Goal: Task Accomplishment & Management: Manage account settings

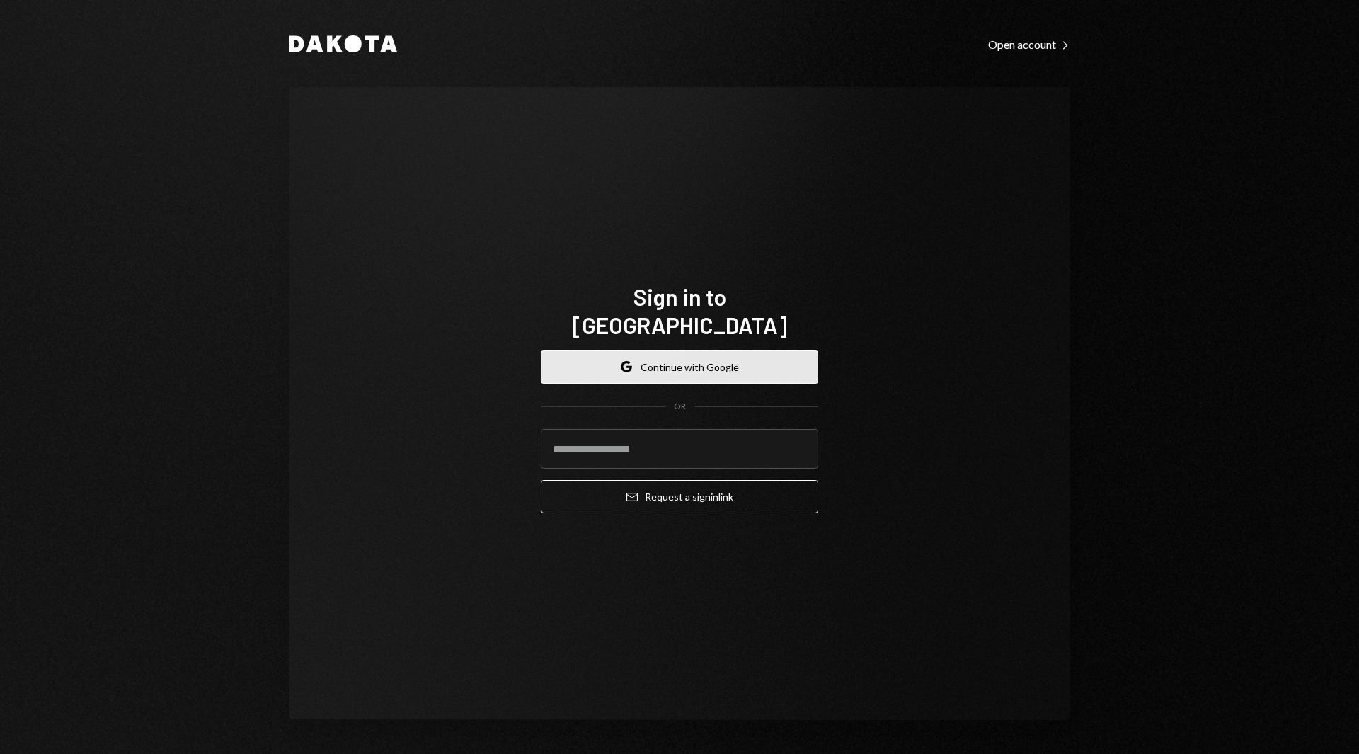
click at [739, 350] on button "Google Continue with Google" at bounding box center [680, 366] width 278 height 33
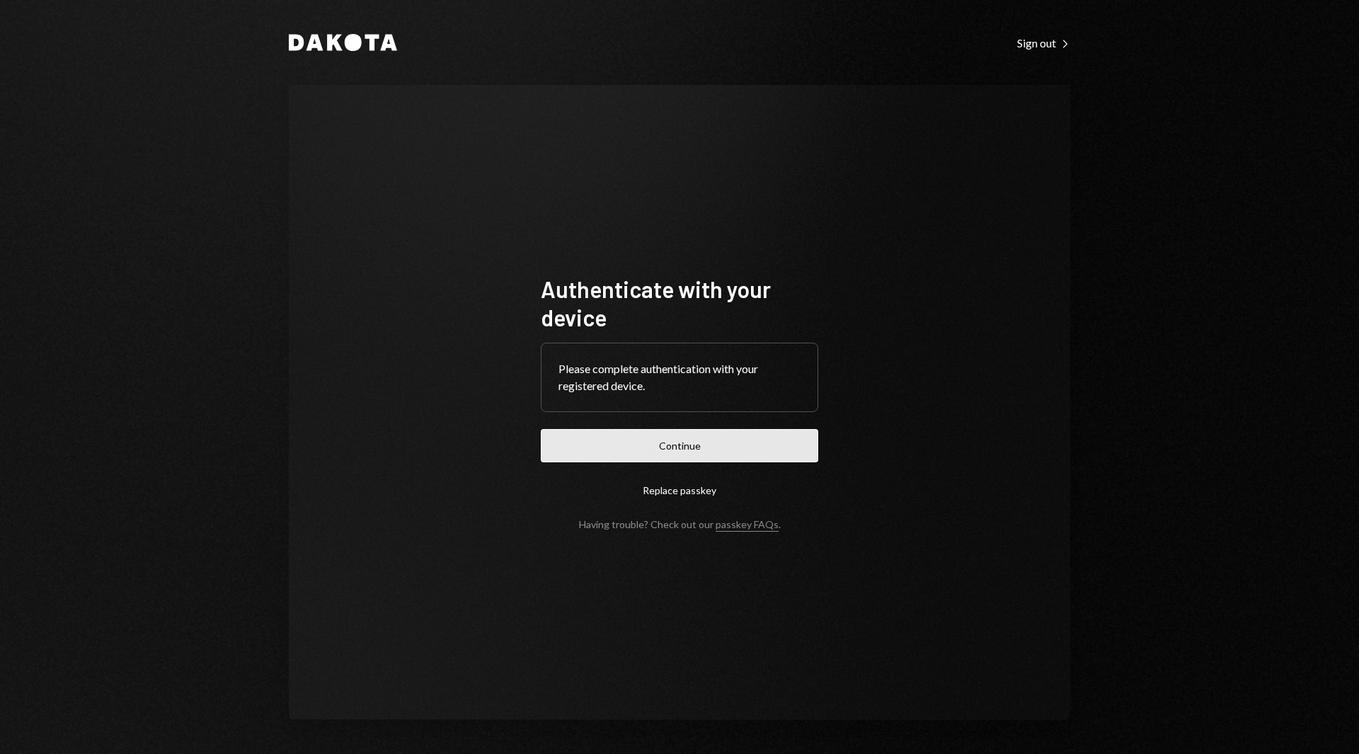
click at [656, 453] on button "Continue" at bounding box center [680, 445] width 278 height 33
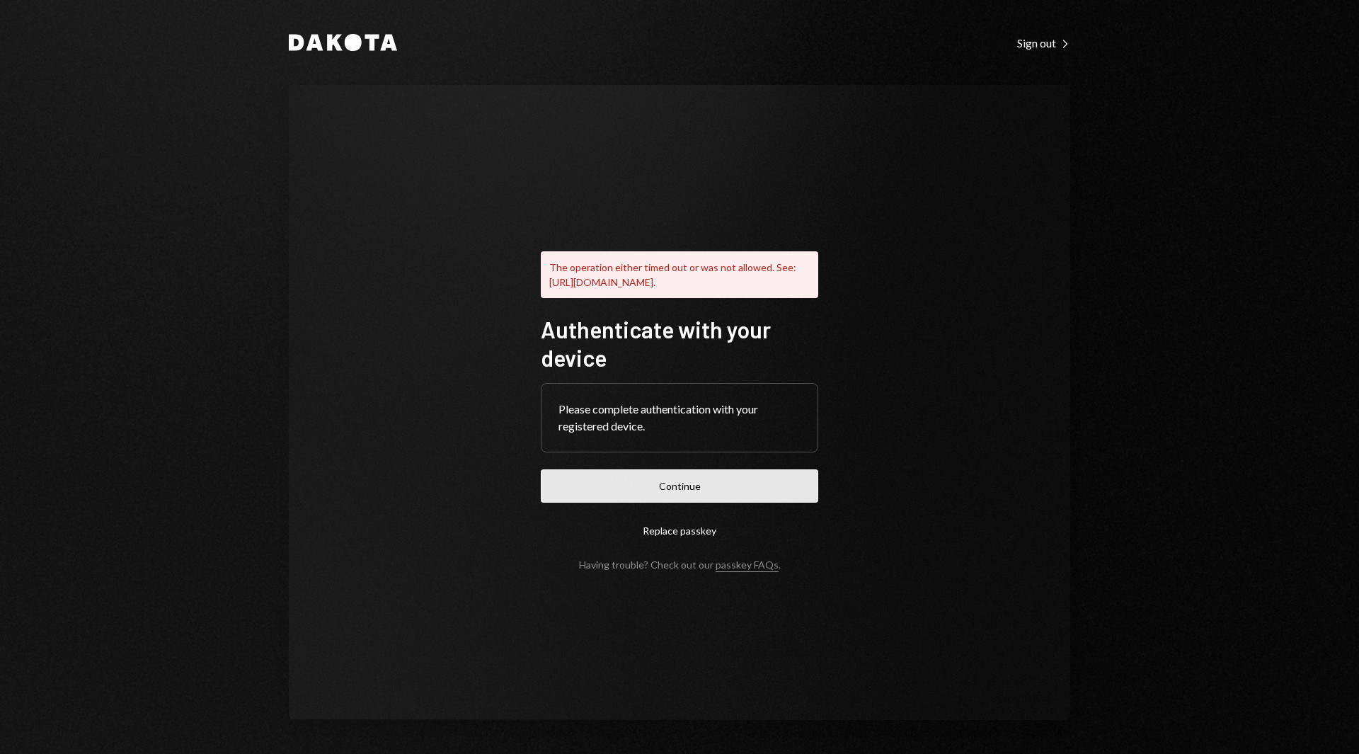
click at [636, 498] on button "Continue" at bounding box center [680, 485] width 278 height 33
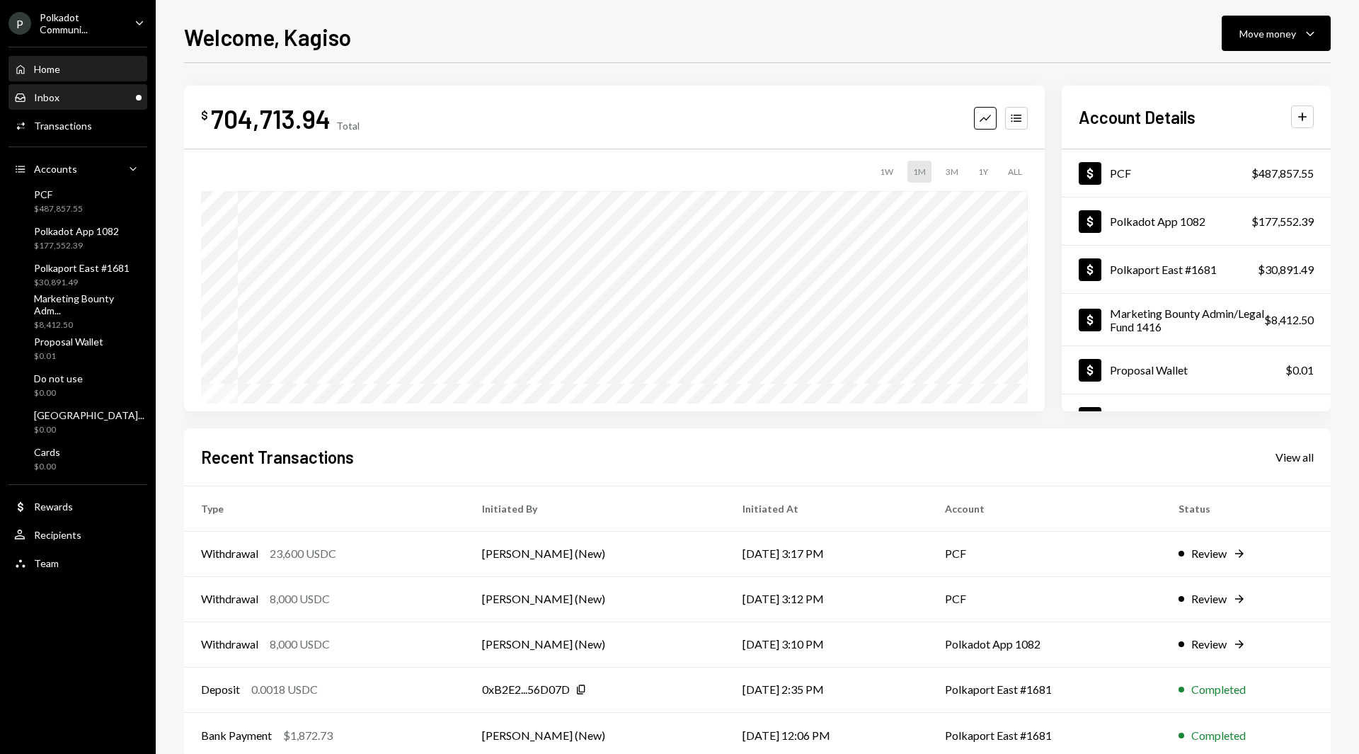
click at [70, 86] on div "Inbox Inbox" at bounding box center [77, 98] width 127 height 24
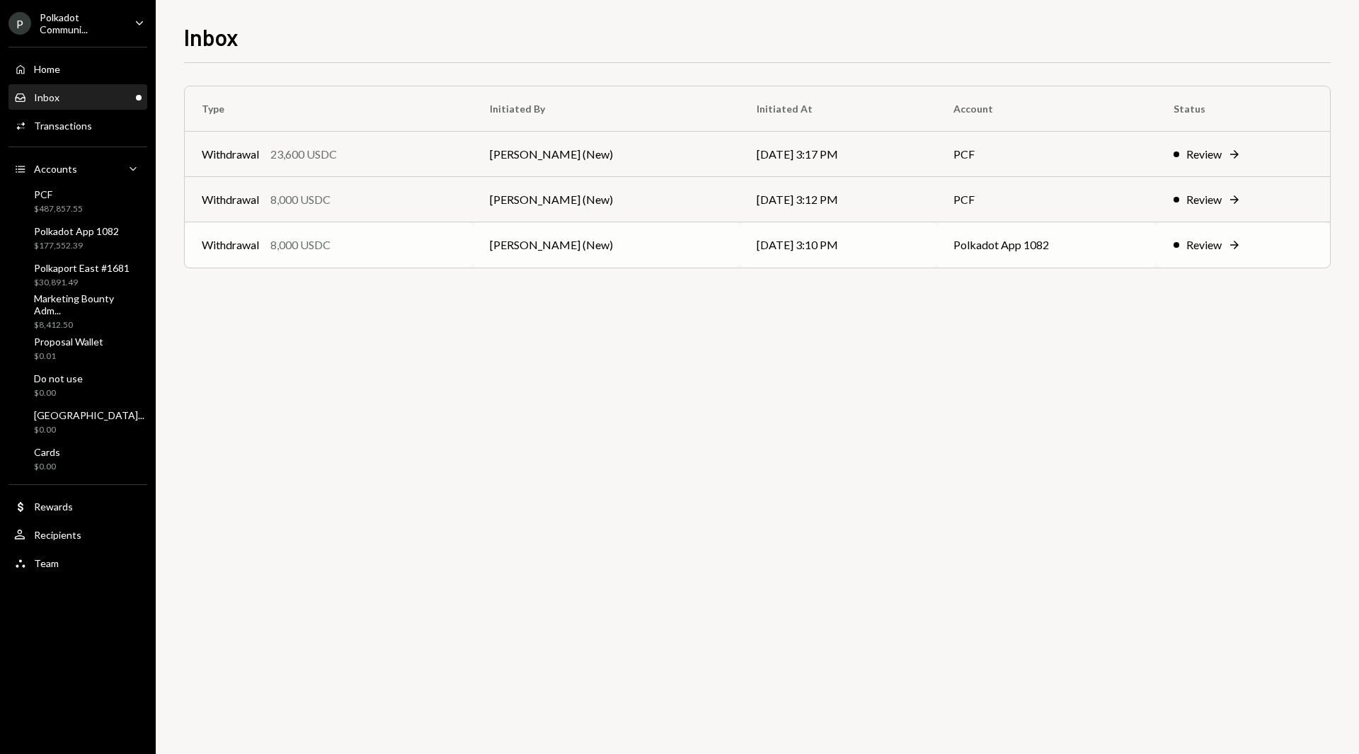
click at [976, 253] on td "Polkadot App 1082" at bounding box center [1047, 244] width 220 height 45
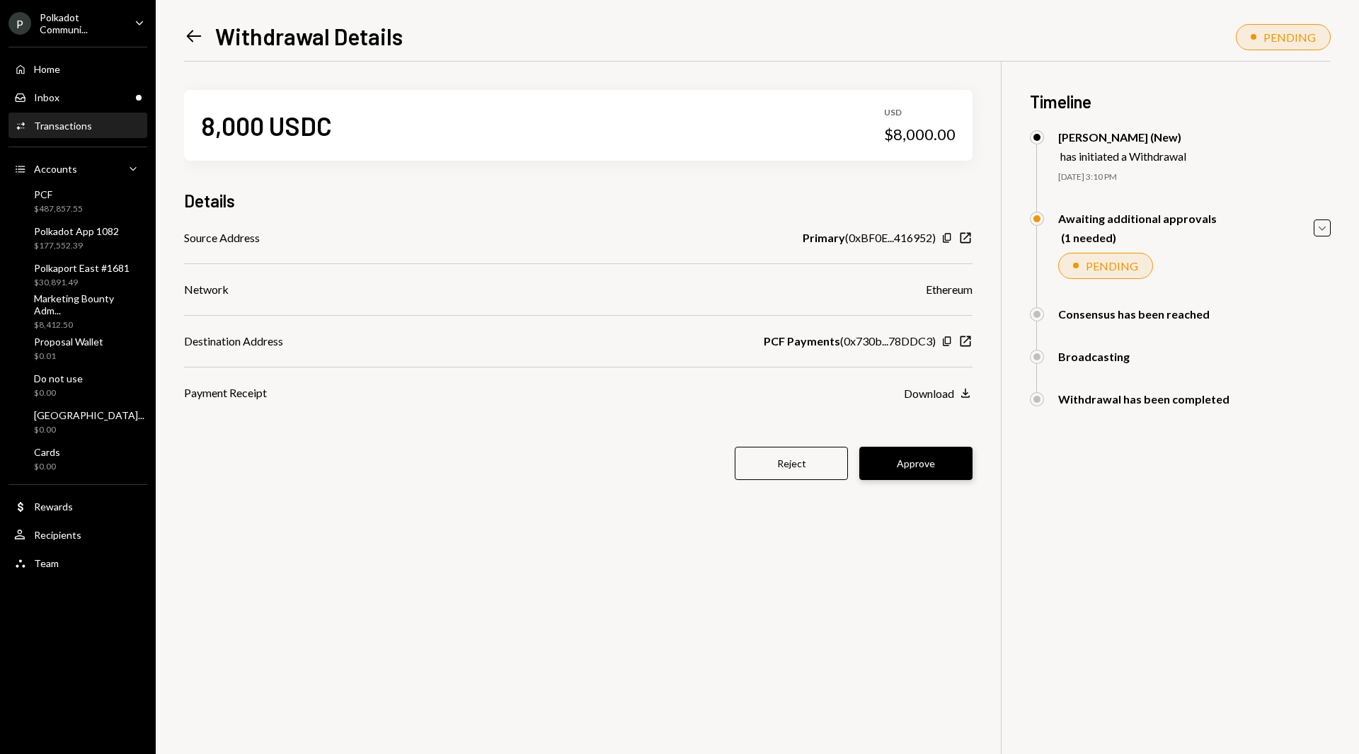
click at [910, 460] on button "Approve" at bounding box center [916, 463] width 113 height 33
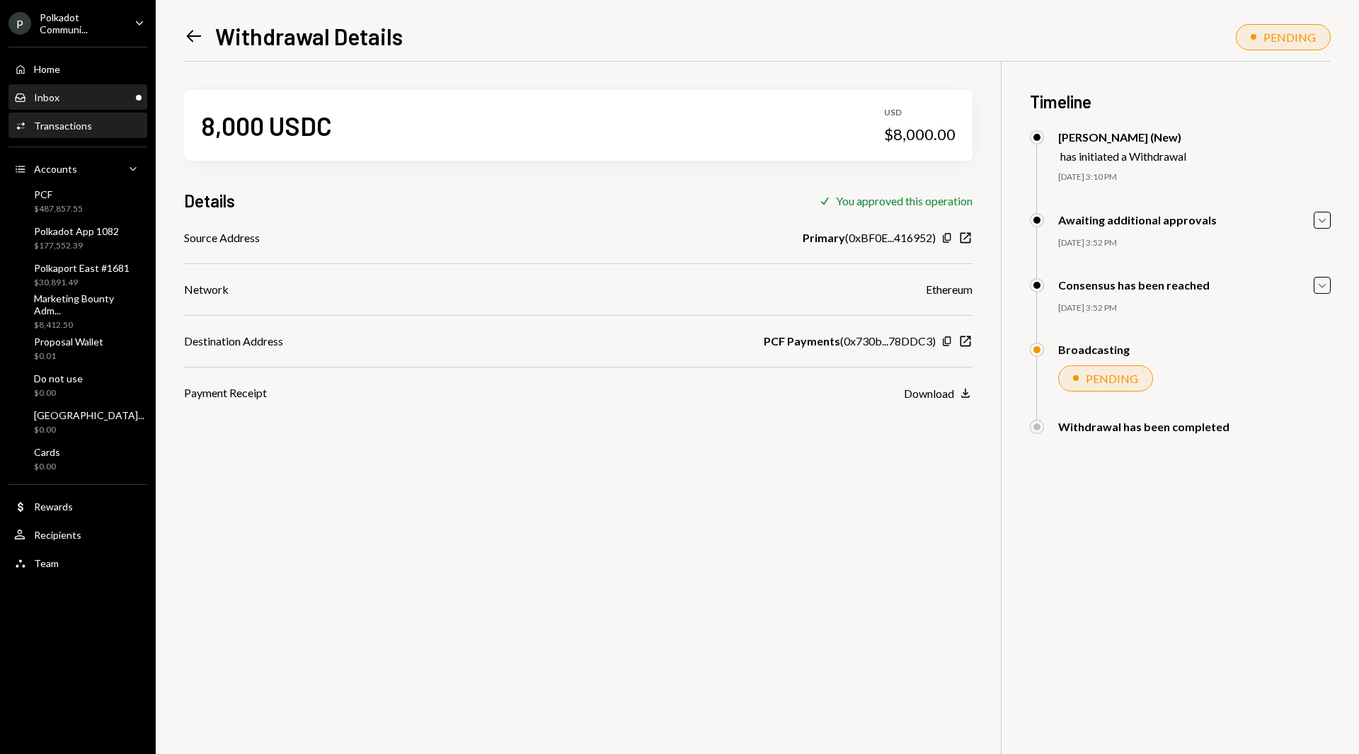
click at [81, 101] on div "Inbox Inbox" at bounding box center [77, 97] width 127 height 13
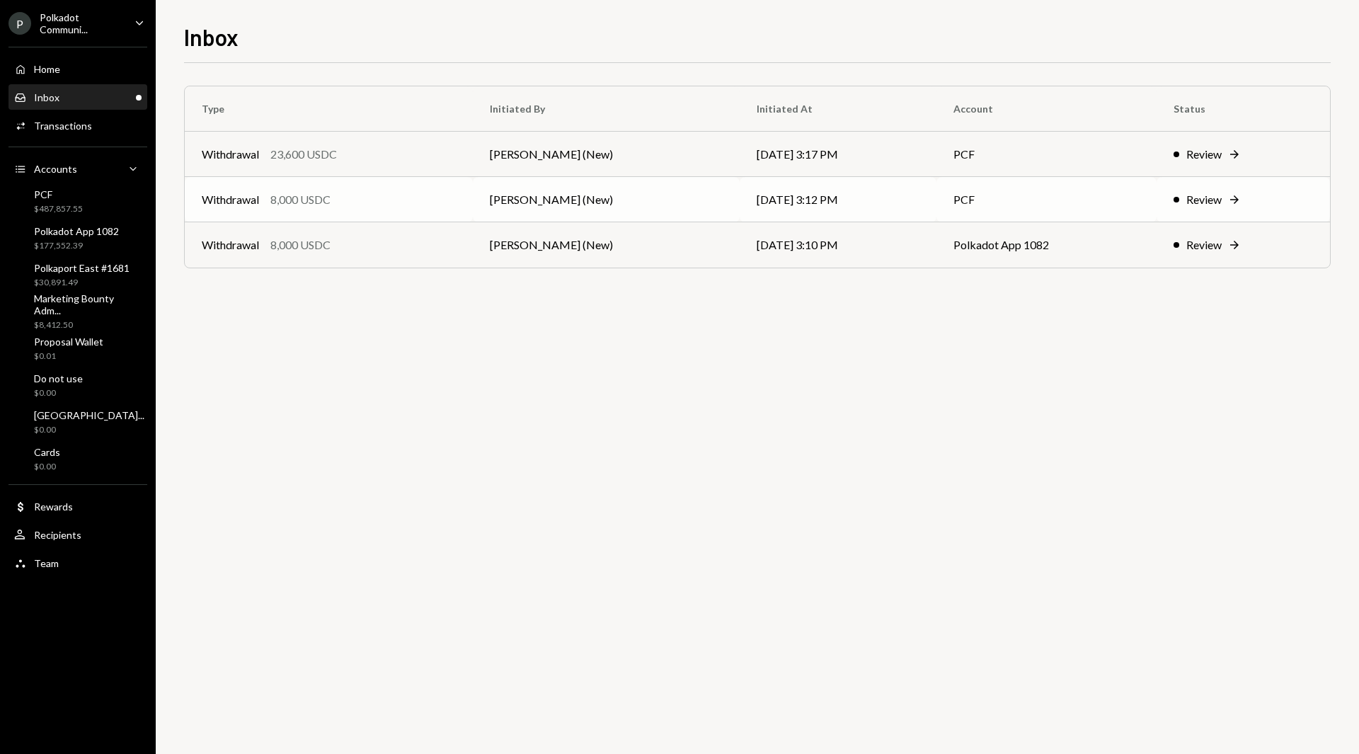
click at [787, 207] on td "[DATE] 3:12 PM" at bounding box center [838, 199] width 196 height 45
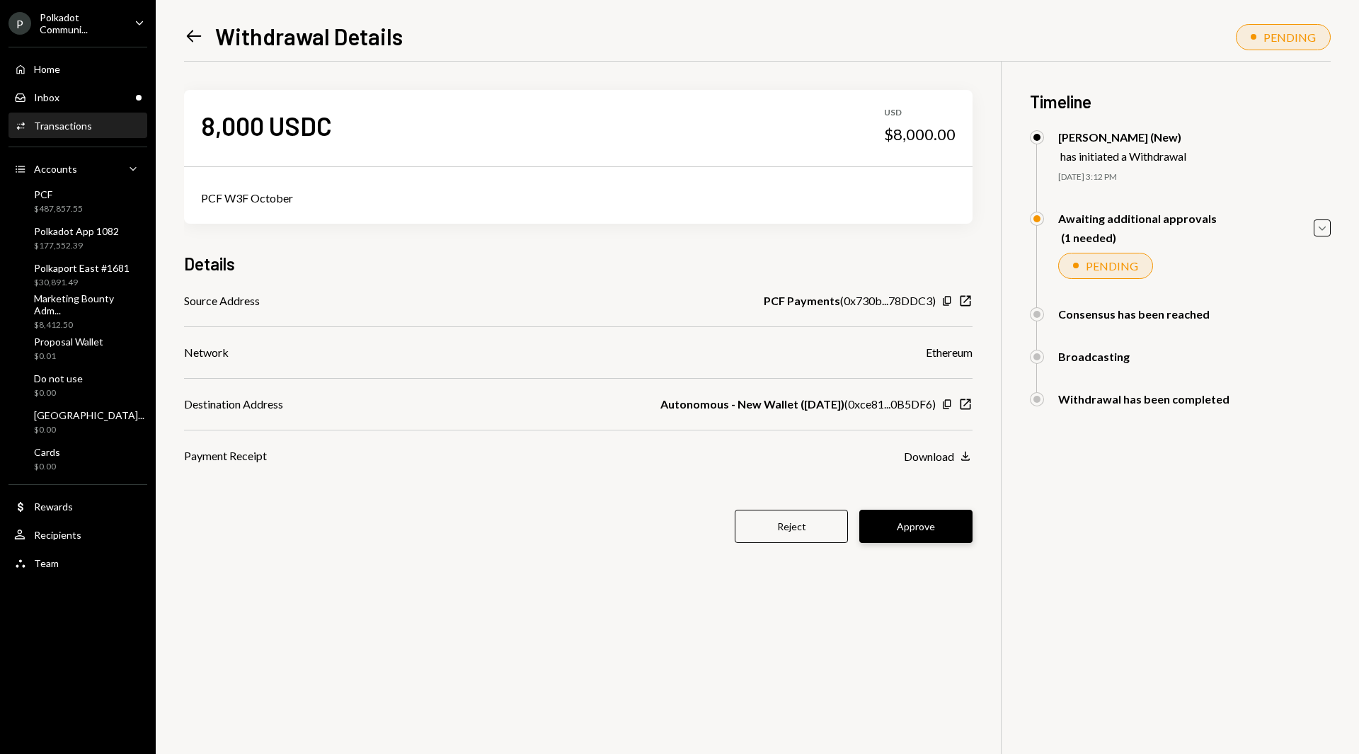
click at [918, 529] on button "Approve" at bounding box center [916, 526] width 113 height 33
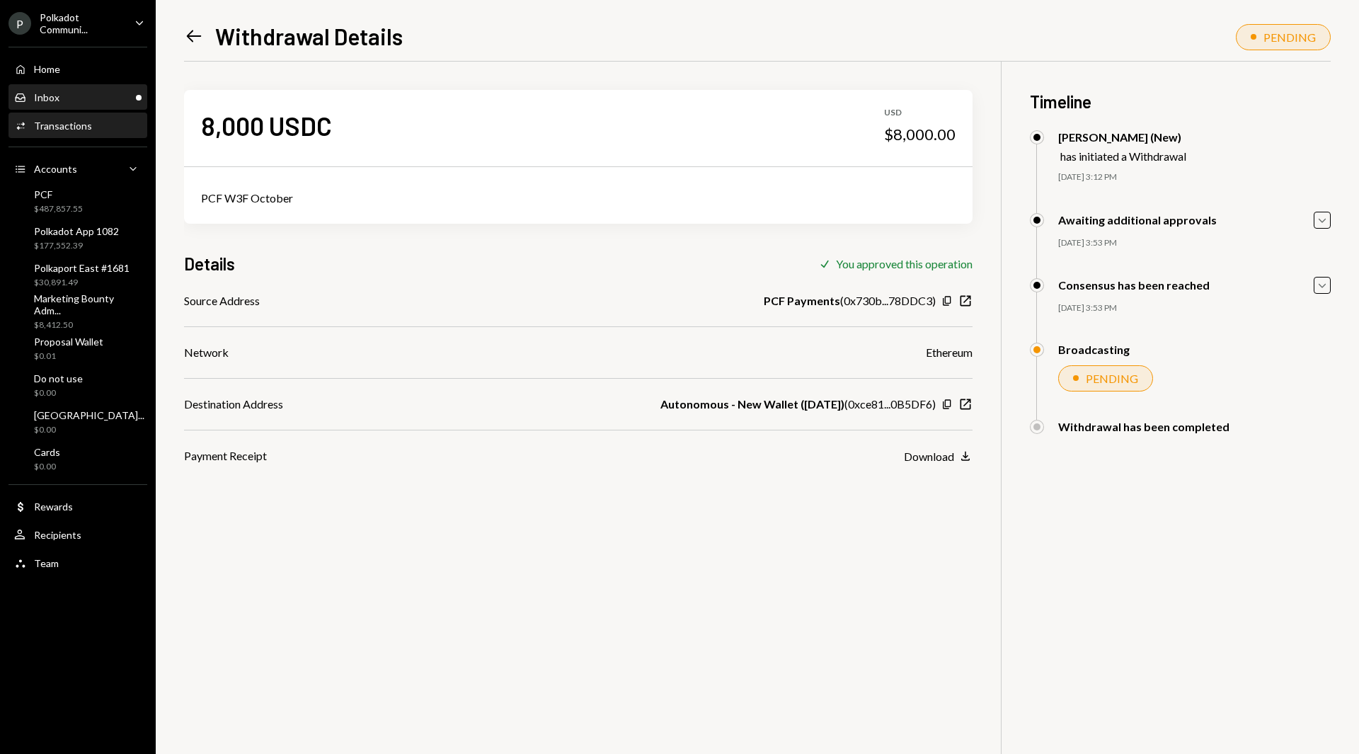
click at [83, 103] on div "Inbox Inbox" at bounding box center [77, 97] width 127 height 13
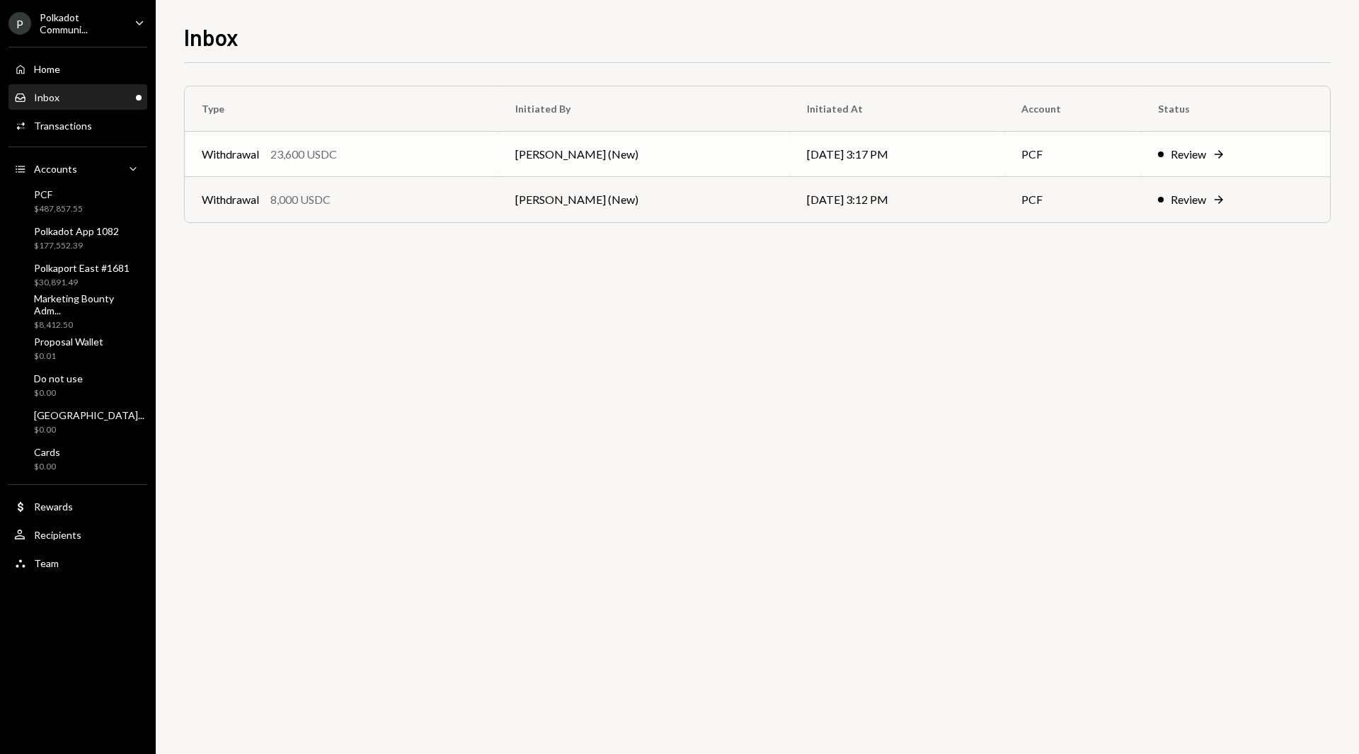
click at [570, 152] on td "[PERSON_NAME] (New)" at bounding box center [644, 154] width 292 height 45
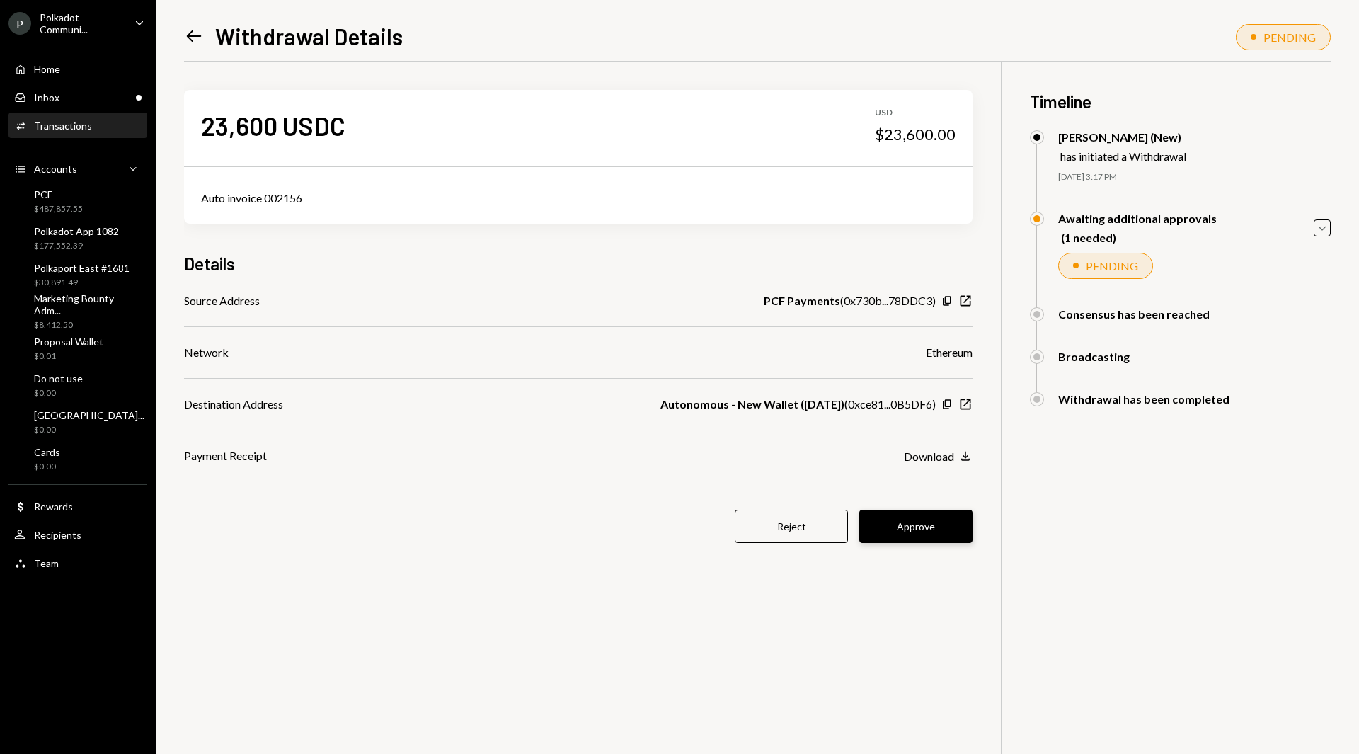
click at [925, 516] on button "Approve" at bounding box center [916, 526] width 113 height 33
